Goal: Transaction & Acquisition: Purchase product/service

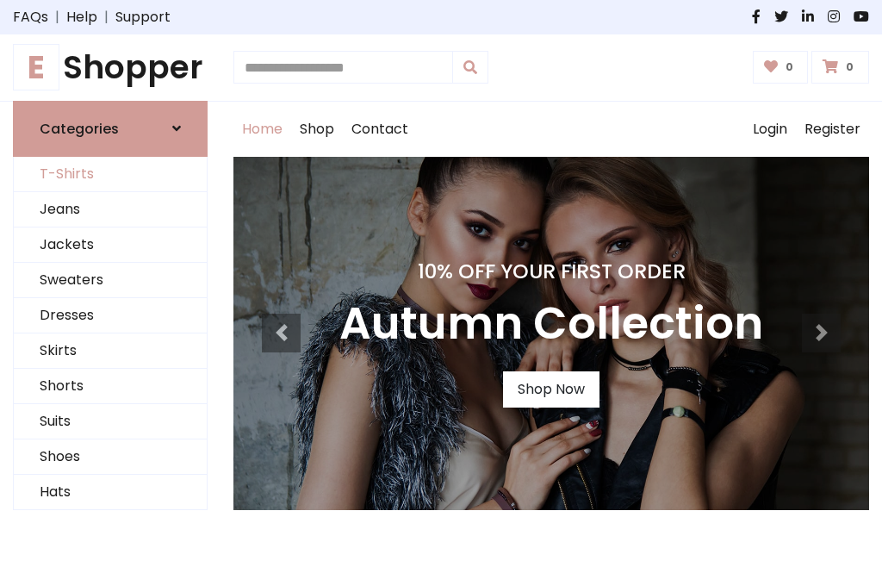
click at [110, 174] on link "T-Shirts" at bounding box center [110, 174] width 193 height 35
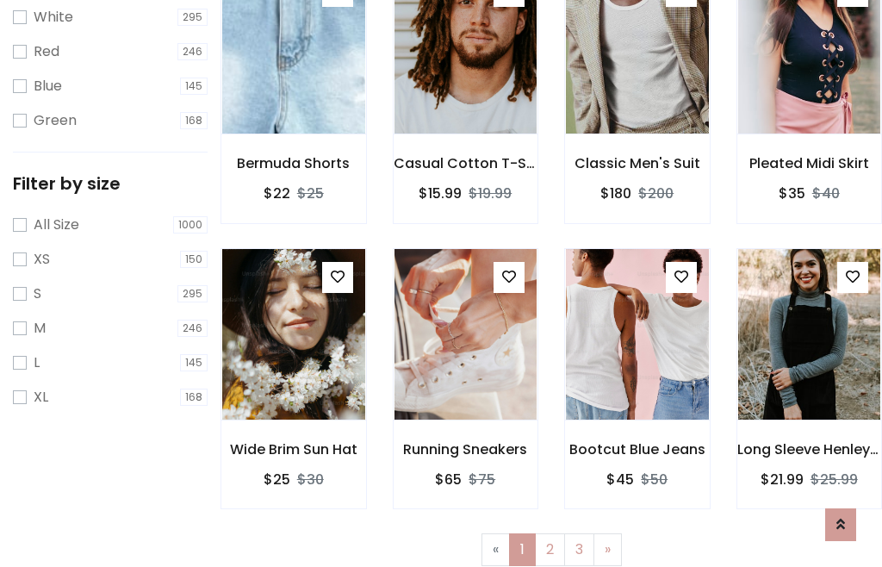
scroll to position [31, 0]
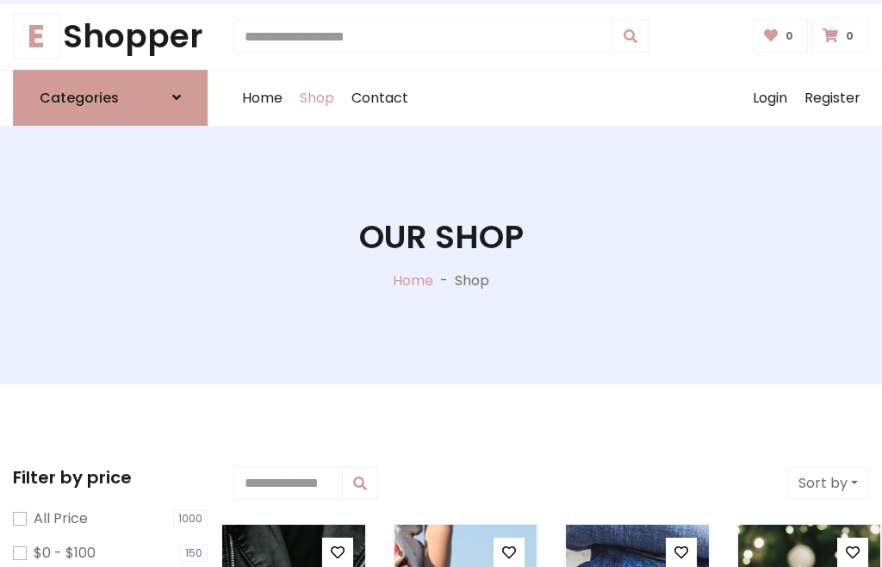
click at [441, 254] on h1 "Our Shop" at bounding box center [441, 237] width 164 height 39
click at [551, 97] on div "Home Shop Contact Log out Login Register" at bounding box center [551, 98] width 636 height 55
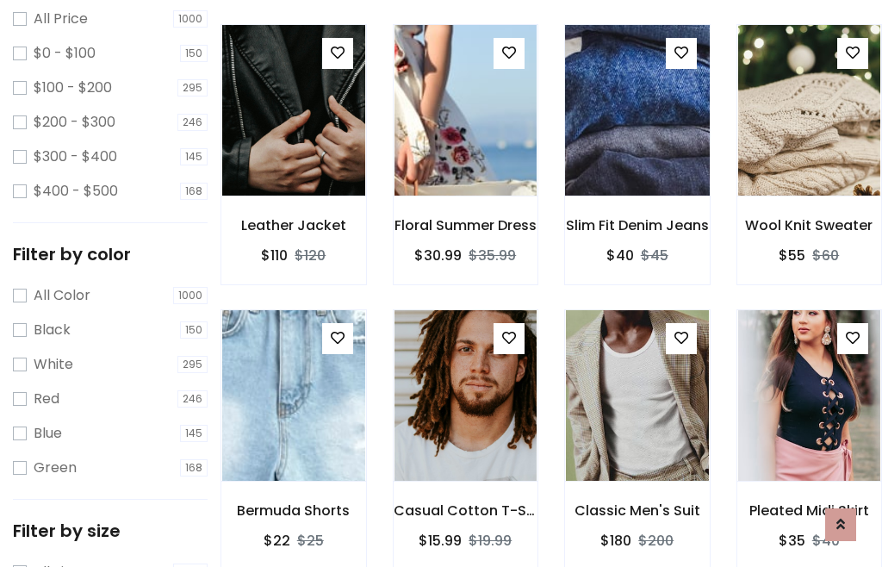
click at [636, 141] on img at bounding box center [636, 110] width 171 height 413
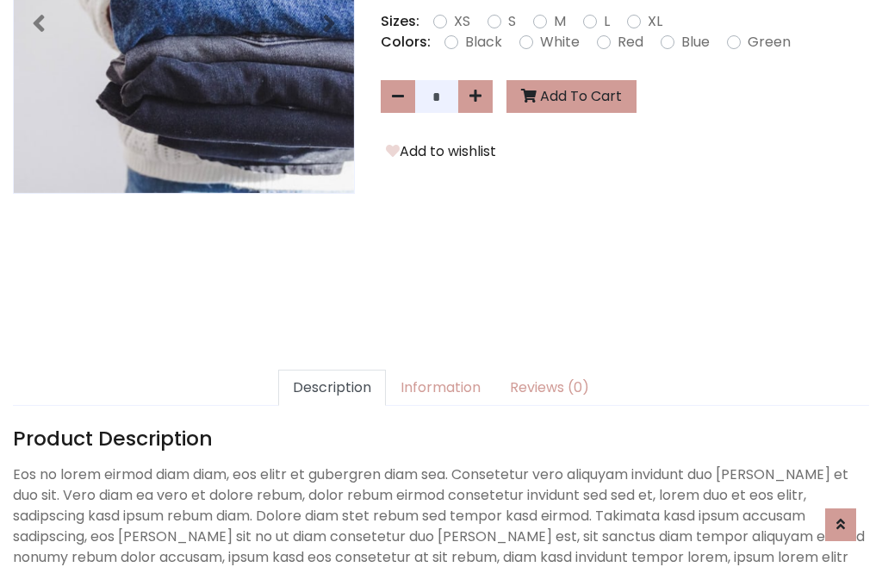
scroll to position [421, 0]
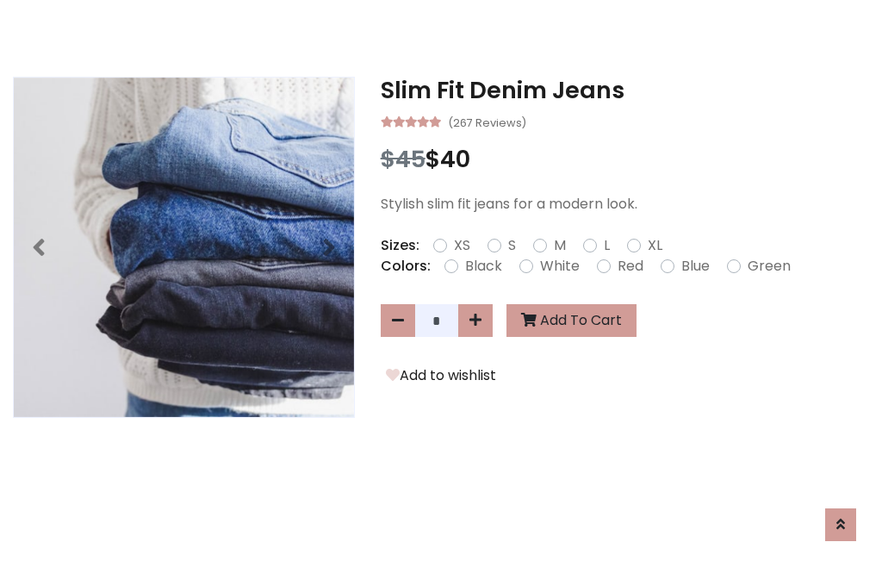
click at [624, 90] on h3 "Slim Fit Denim Jeans" at bounding box center [625, 91] width 488 height 28
